Goal: Information Seeking & Learning: Find specific fact

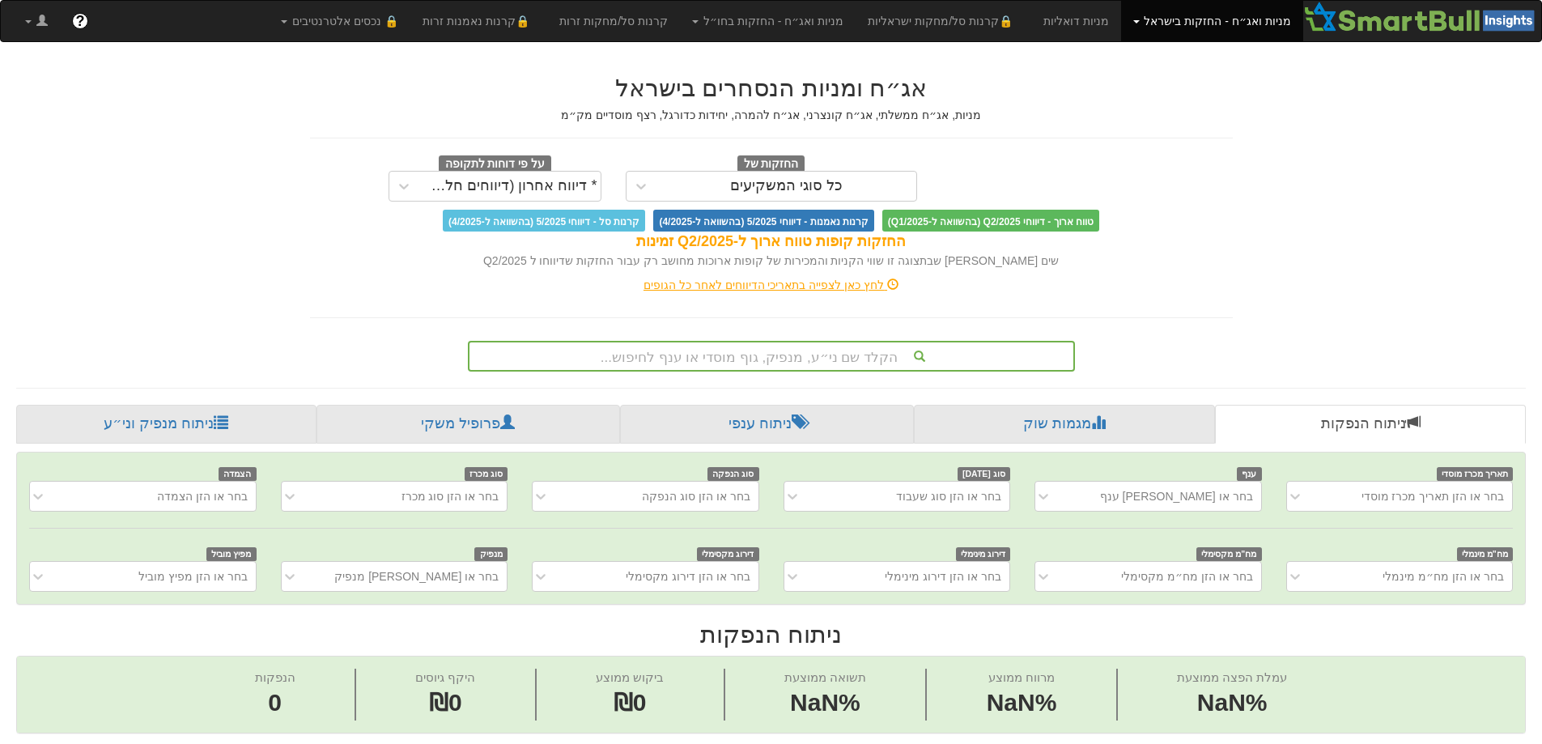
scroll to position [0, 12]
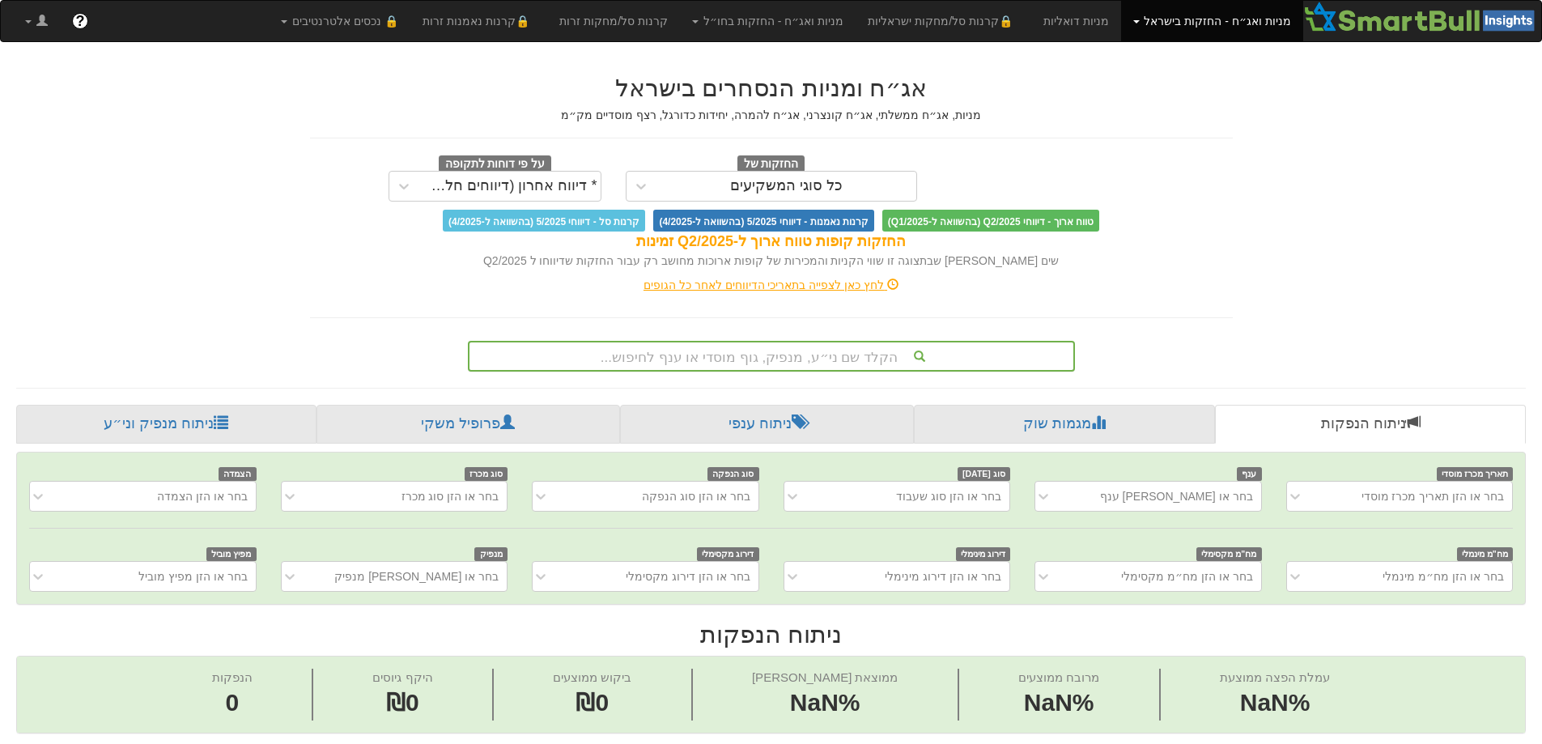
click at [759, 347] on div "הקלד שם ני״ע, מנפיק, גוף מוסדי או ענף לחיפוש..." at bounding box center [771, 356] width 607 height 31
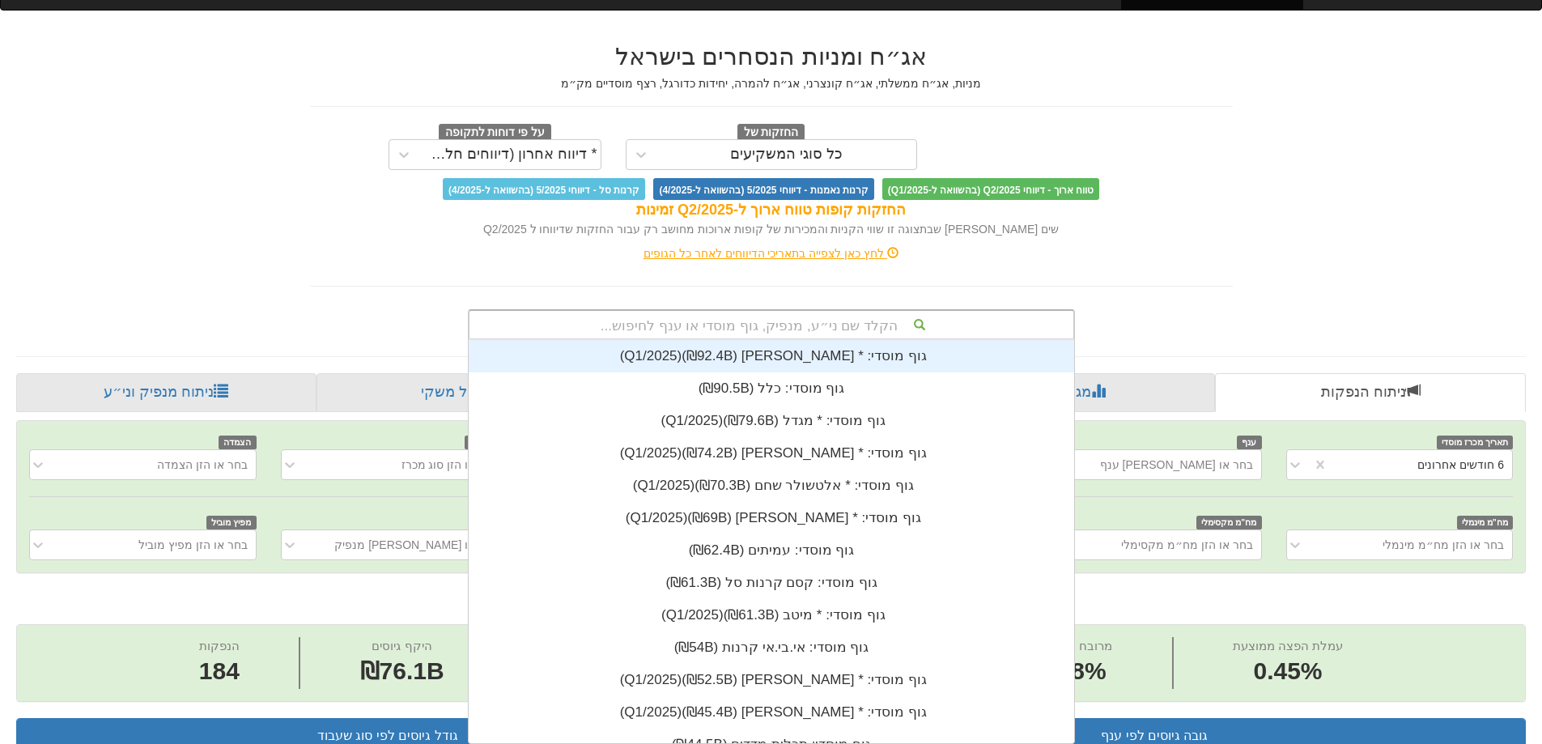
scroll to position [0, 0]
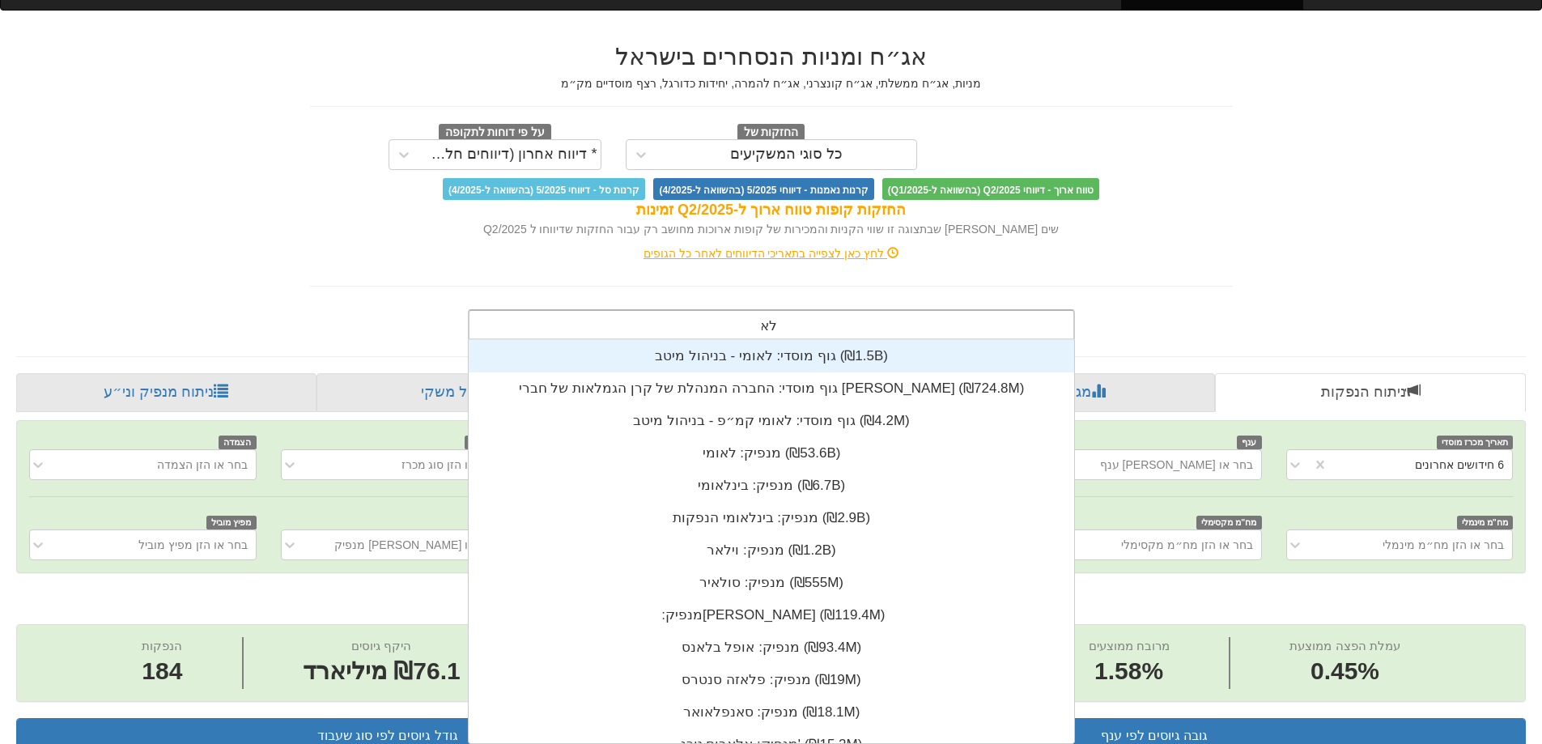
type input "לאומי"
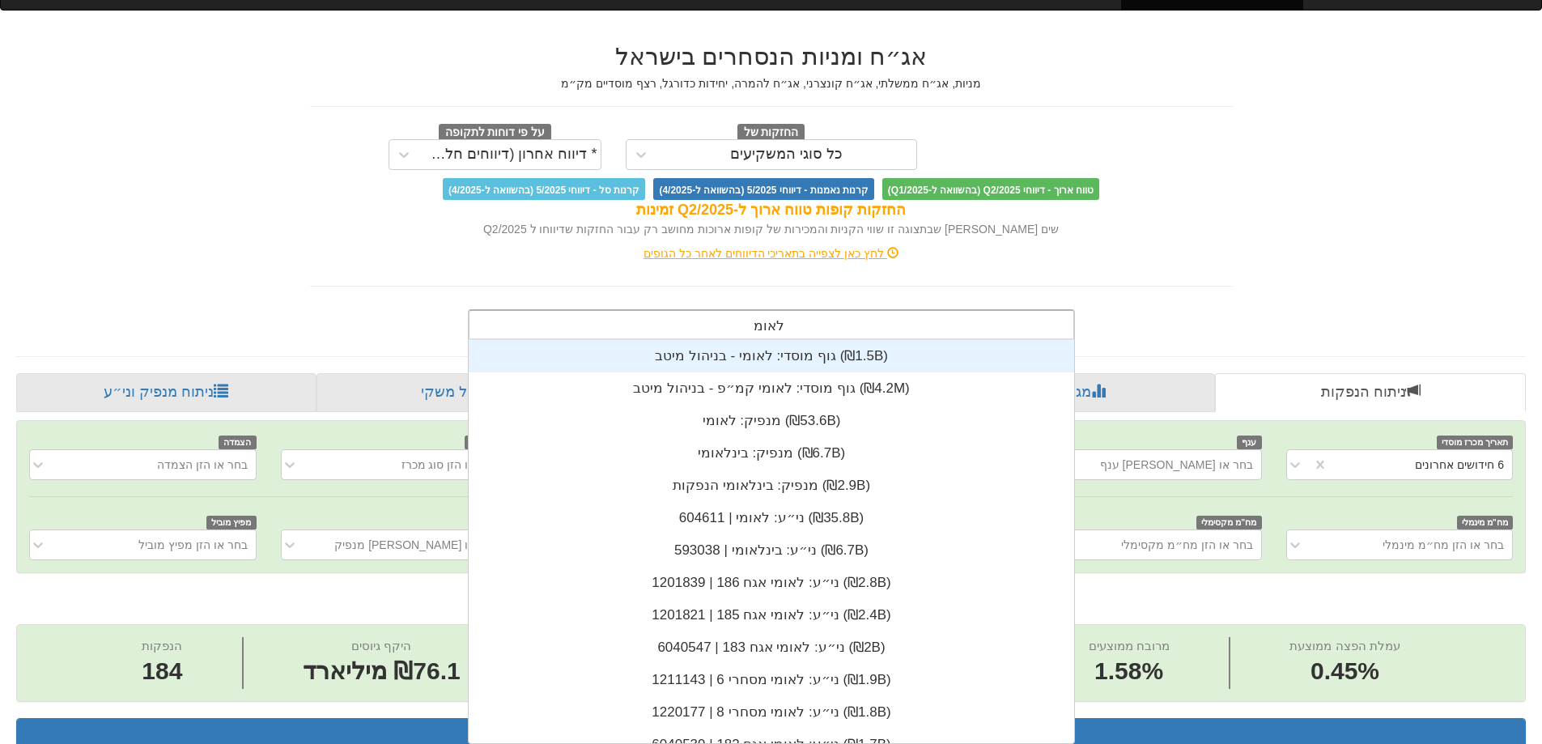
scroll to position [0, 2951]
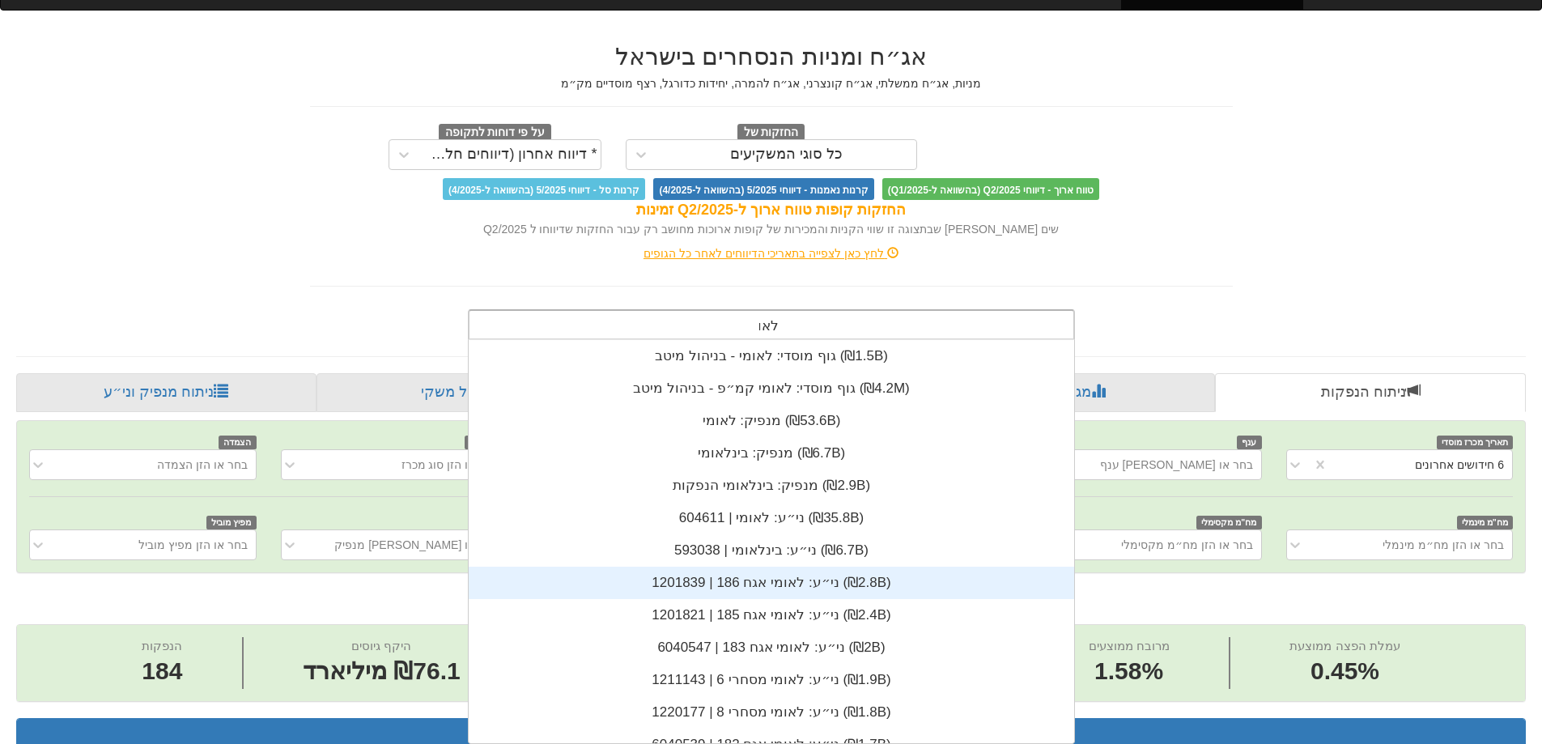
click at [776, 571] on div "ני״ע: ‏לאומי אגח 186 | 1201839 ‎(₪2.8B)‎" at bounding box center [772, 583] width 606 height 32
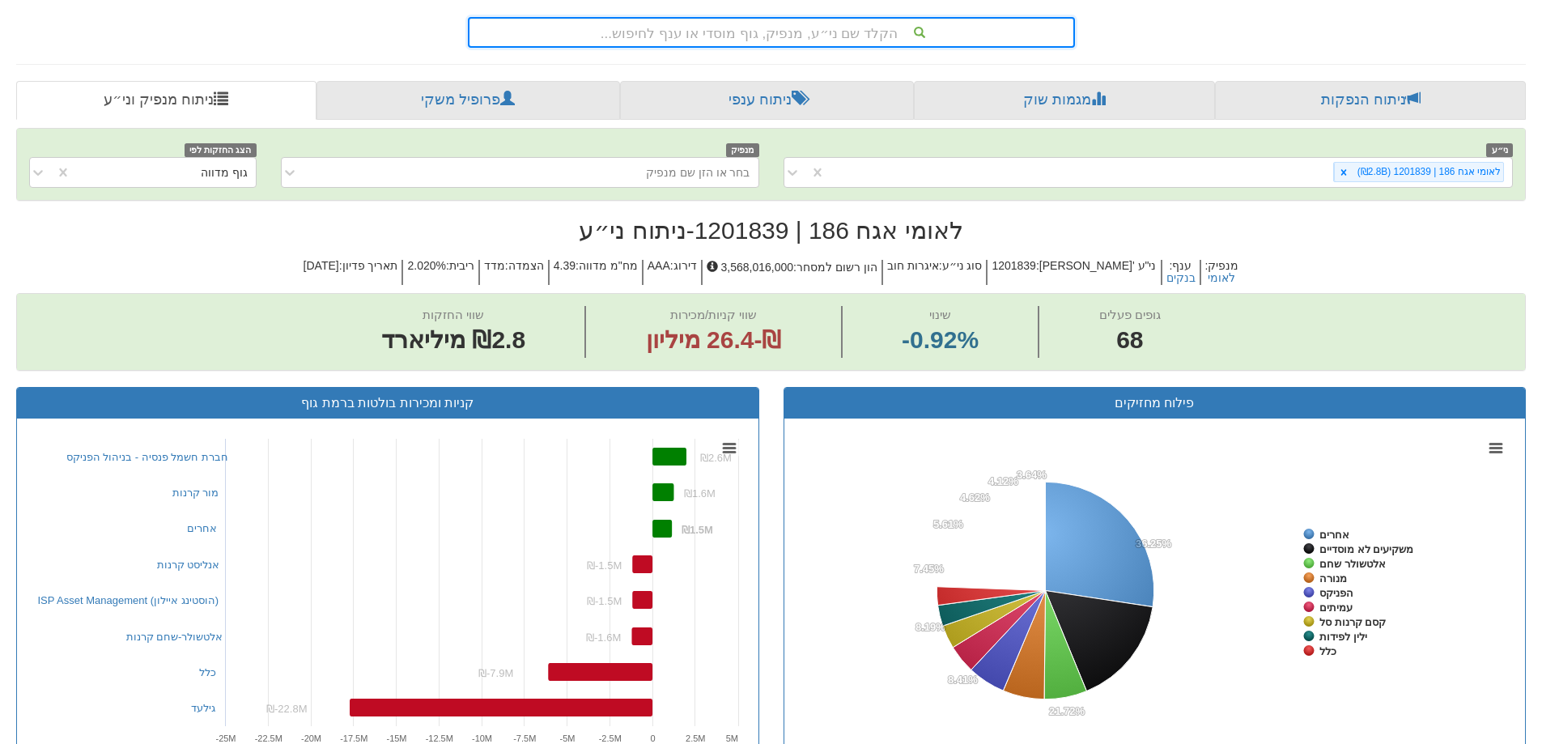
scroll to position [243, 0]
